Goal: Navigation & Orientation: Find specific page/section

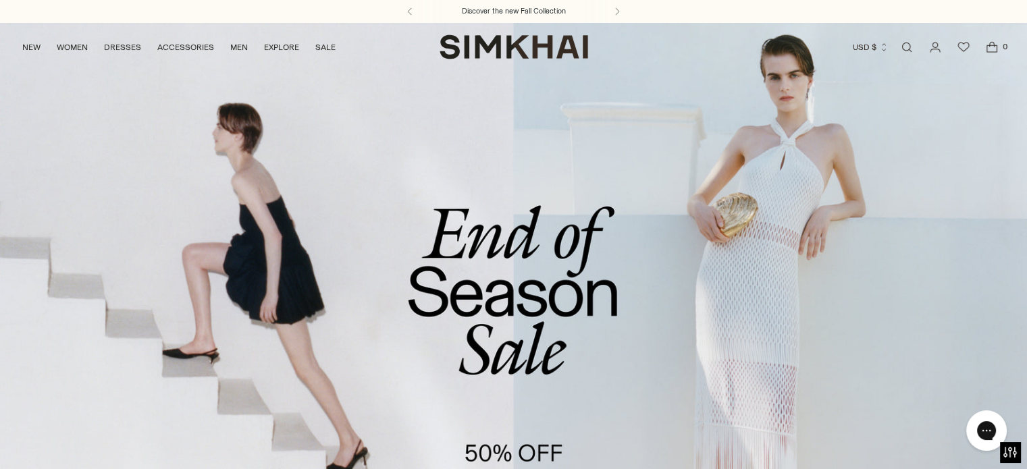
click at [774, 194] on link "/collections/sale" at bounding box center [513, 316] width 1027 height 589
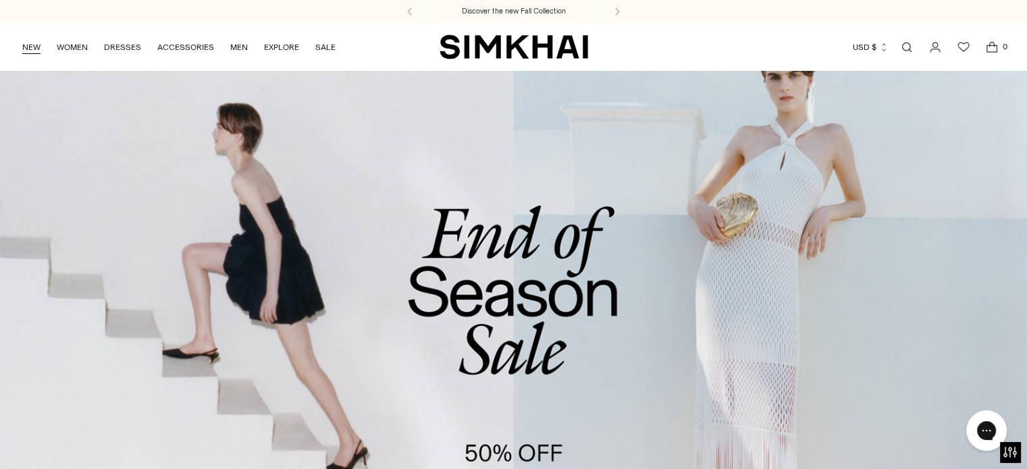
click at [36, 45] on link "NEW" at bounding box center [31, 47] width 18 height 30
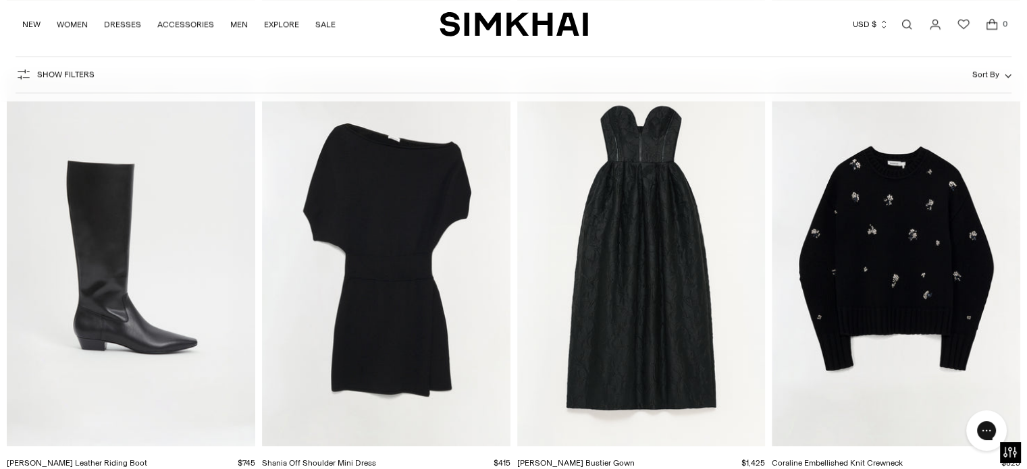
scroll to position [6737, 0]
